Goal: Information Seeking & Learning: Learn about a topic

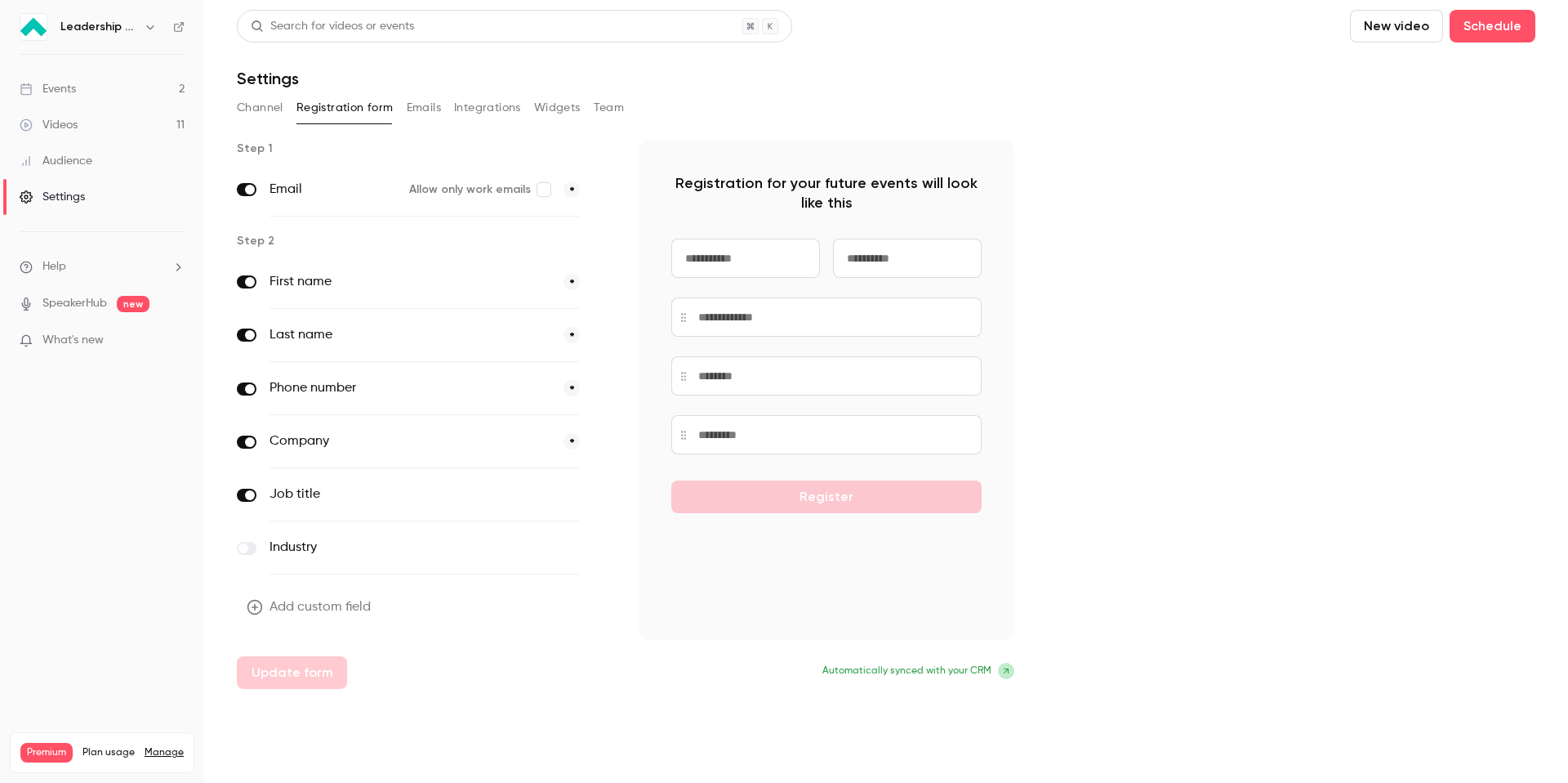
click at [105, 88] on link "Events 2" at bounding box center [102, 89] width 204 height 36
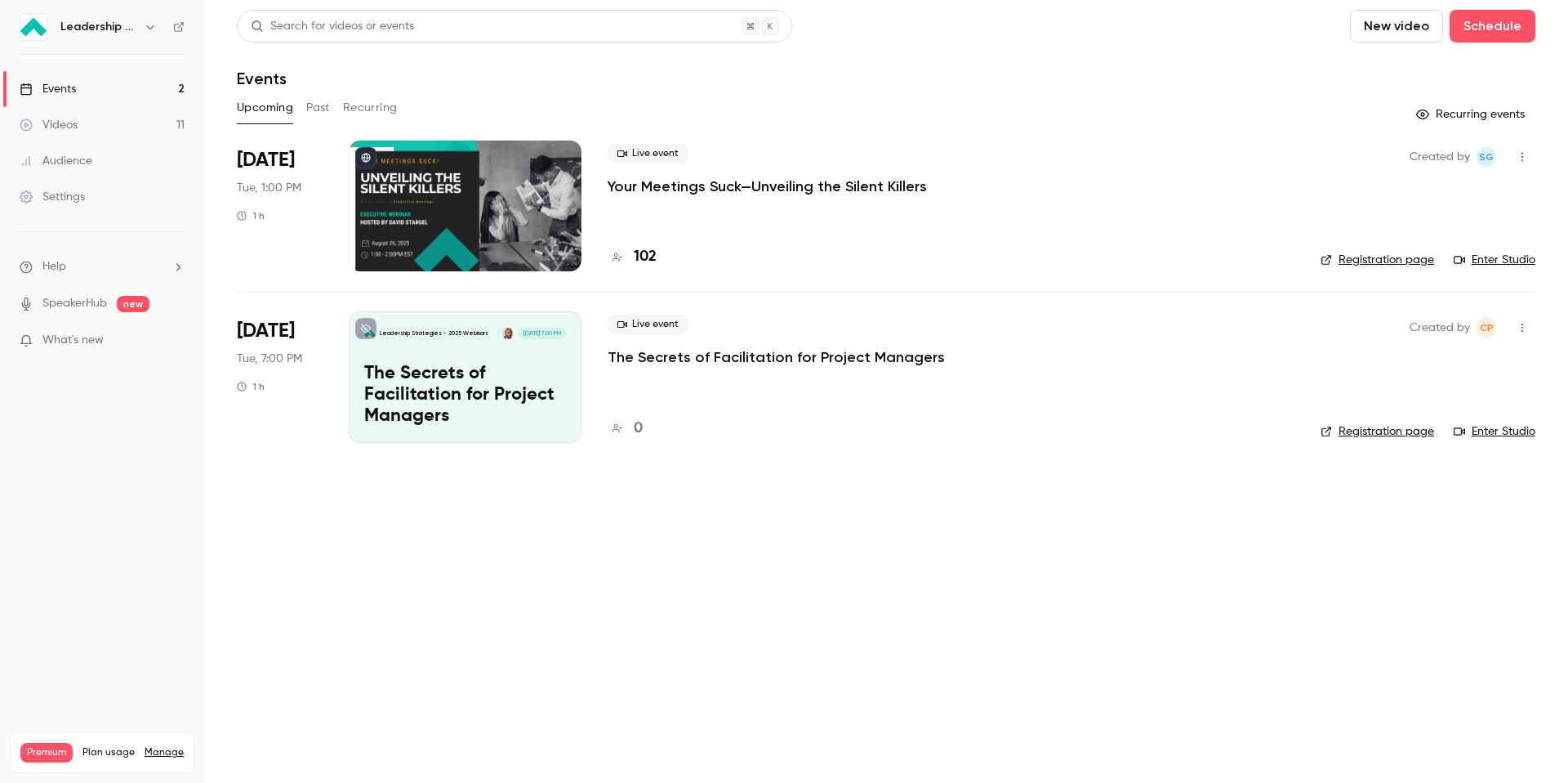
click at [712, 186] on p "Your Meetings Suck—Unveiling the Silent Killers" at bounding box center [767, 186] width 319 height 20
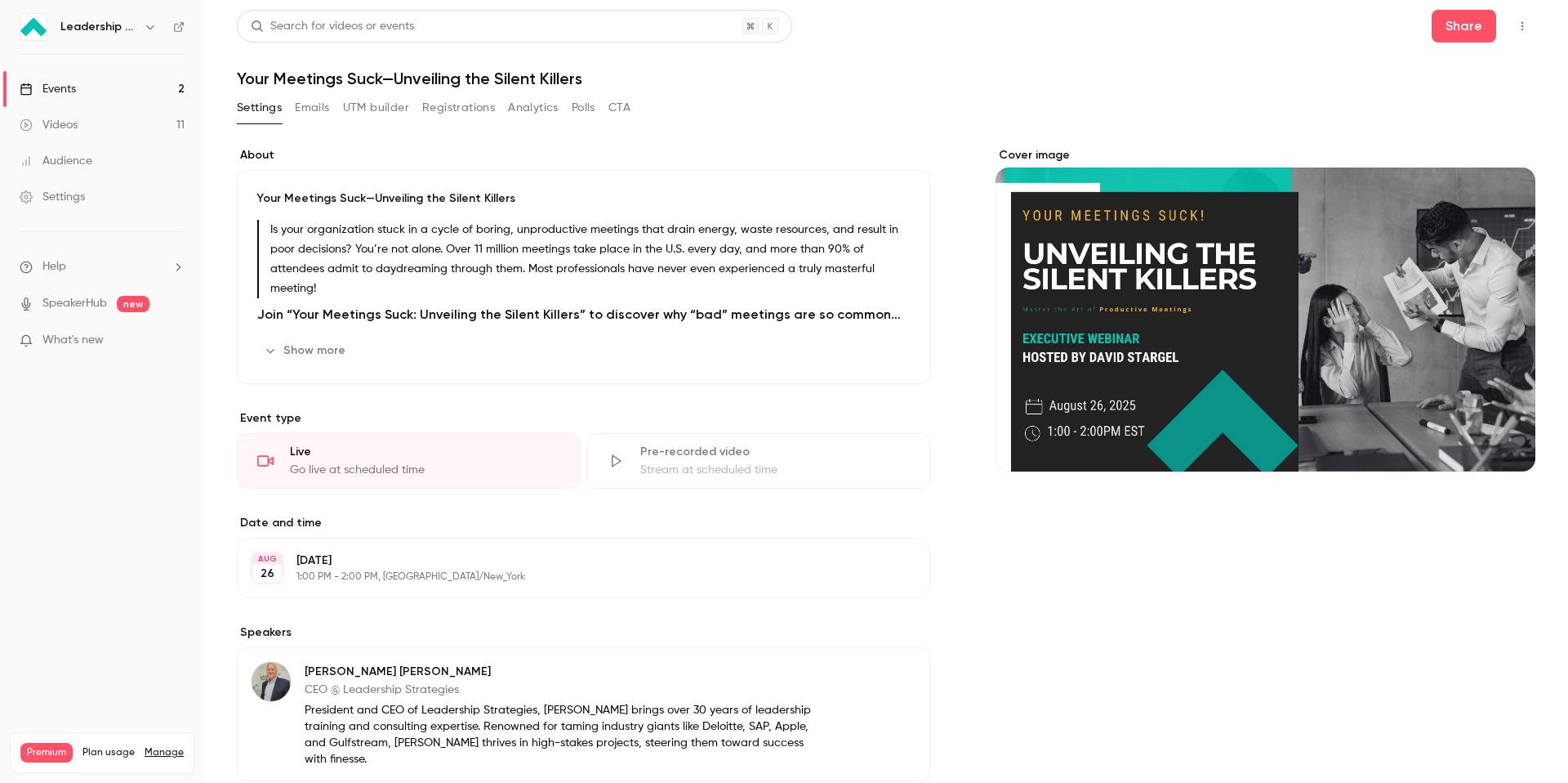
click at [128, 83] on link "Events 2" at bounding box center [102, 89] width 204 height 36
